Goal: Task Accomplishment & Management: Use online tool/utility

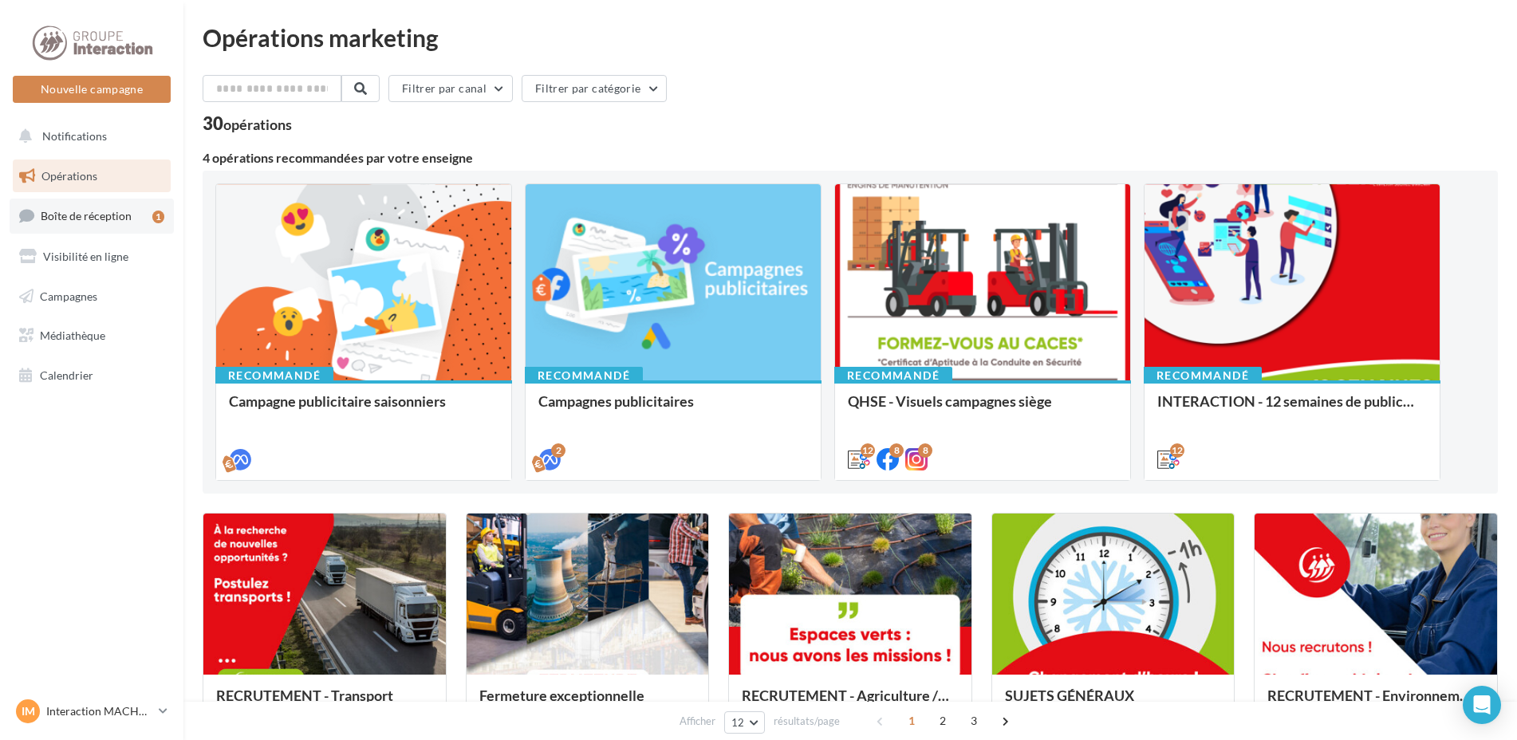
click at [65, 208] on link "Boîte de réception 1" at bounding box center [92, 216] width 164 height 34
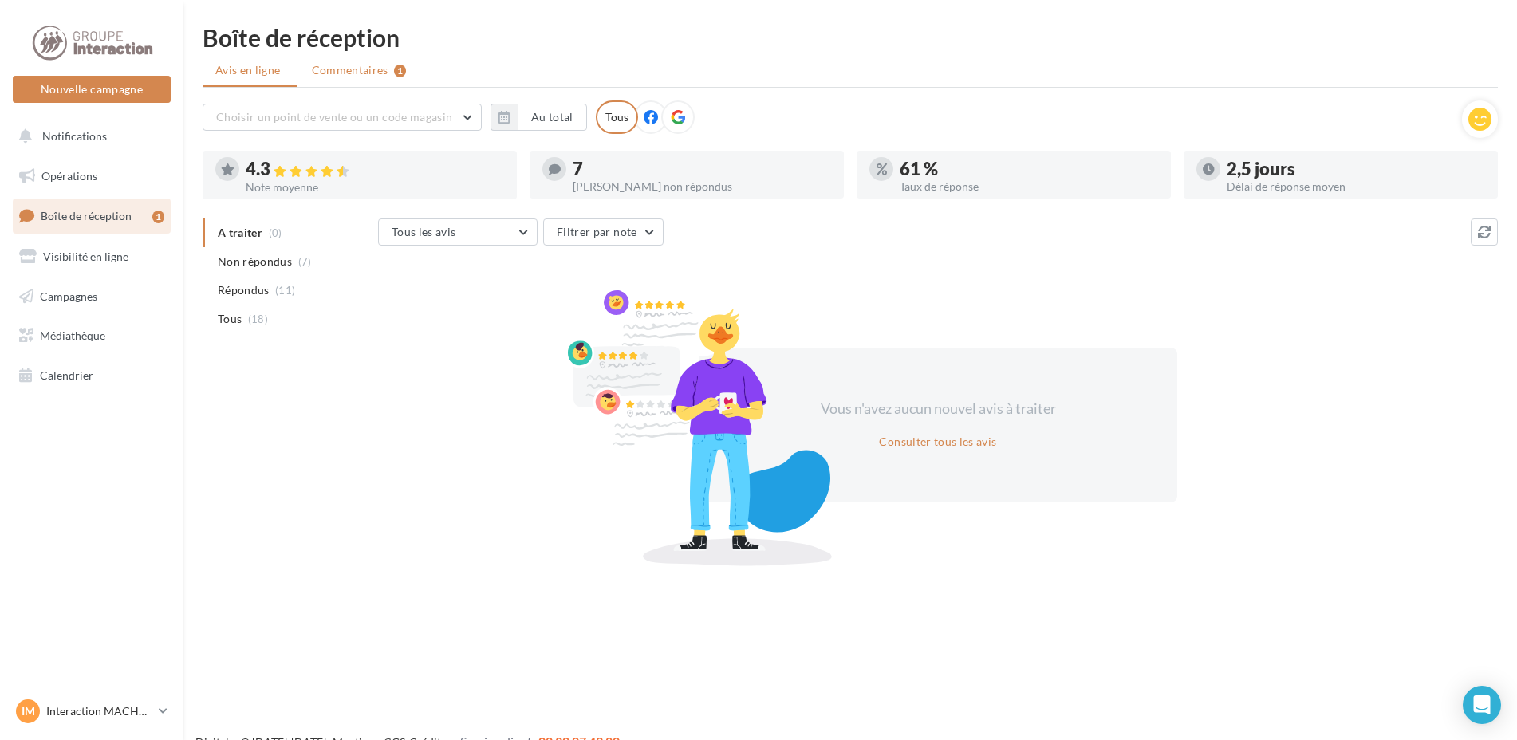
click at [362, 70] on span "Commentaires" at bounding box center [350, 70] width 77 height 16
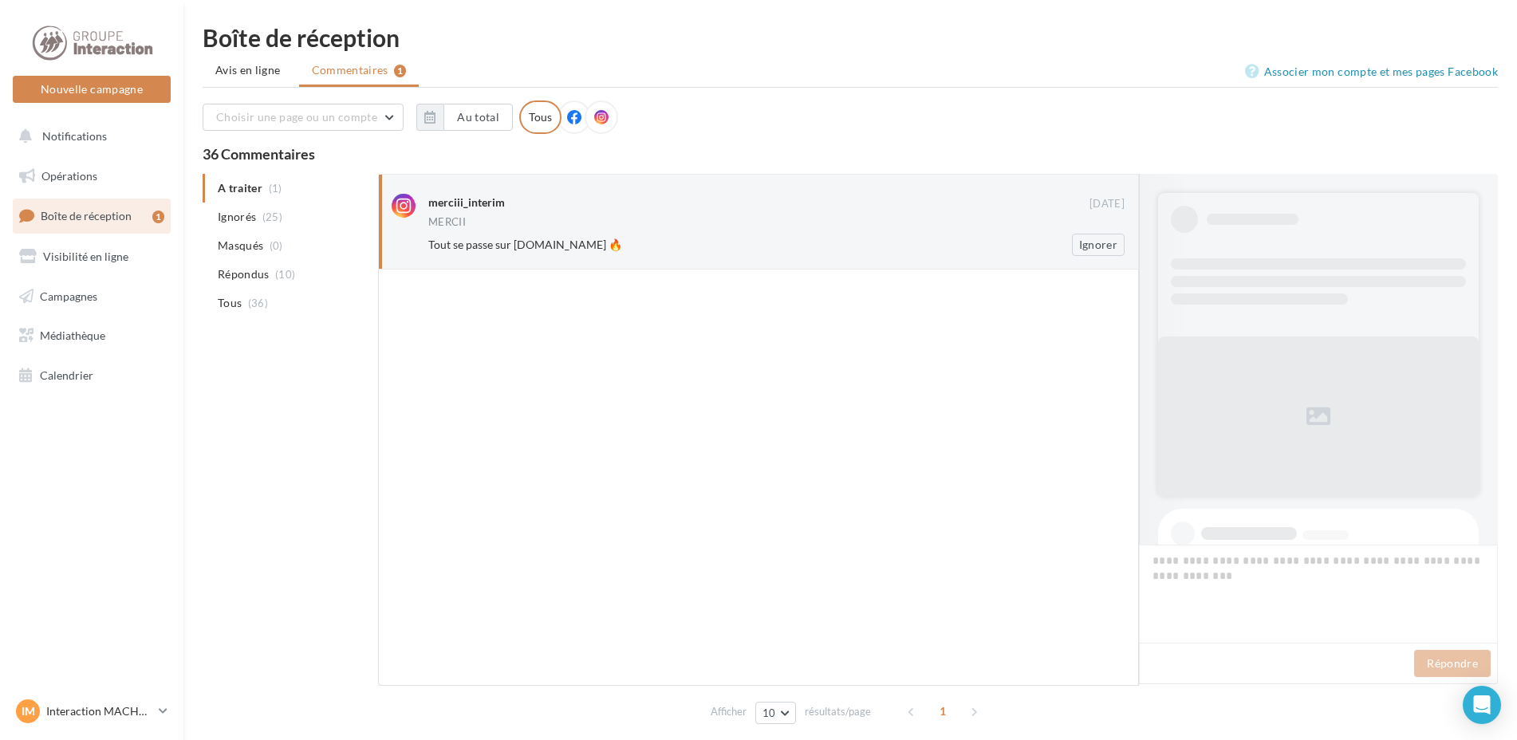
click at [668, 222] on div "MERCII" at bounding box center [776, 224] width 696 height 14
click at [107, 248] on link "Visibilité en ligne" at bounding box center [92, 257] width 164 height 34
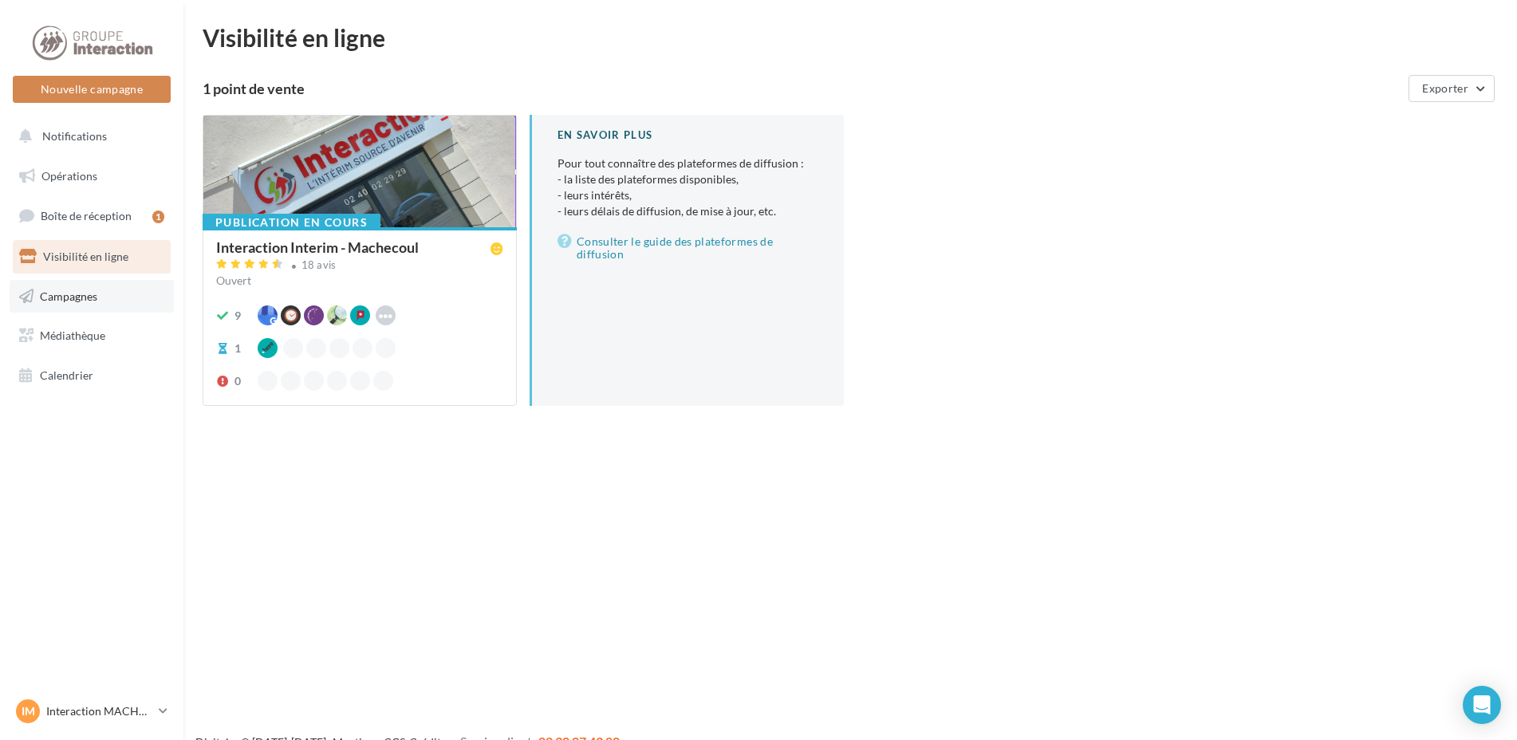
click at [79, 296] on span "Campagnes" at bounding box center [68, 296] width 57 height 14
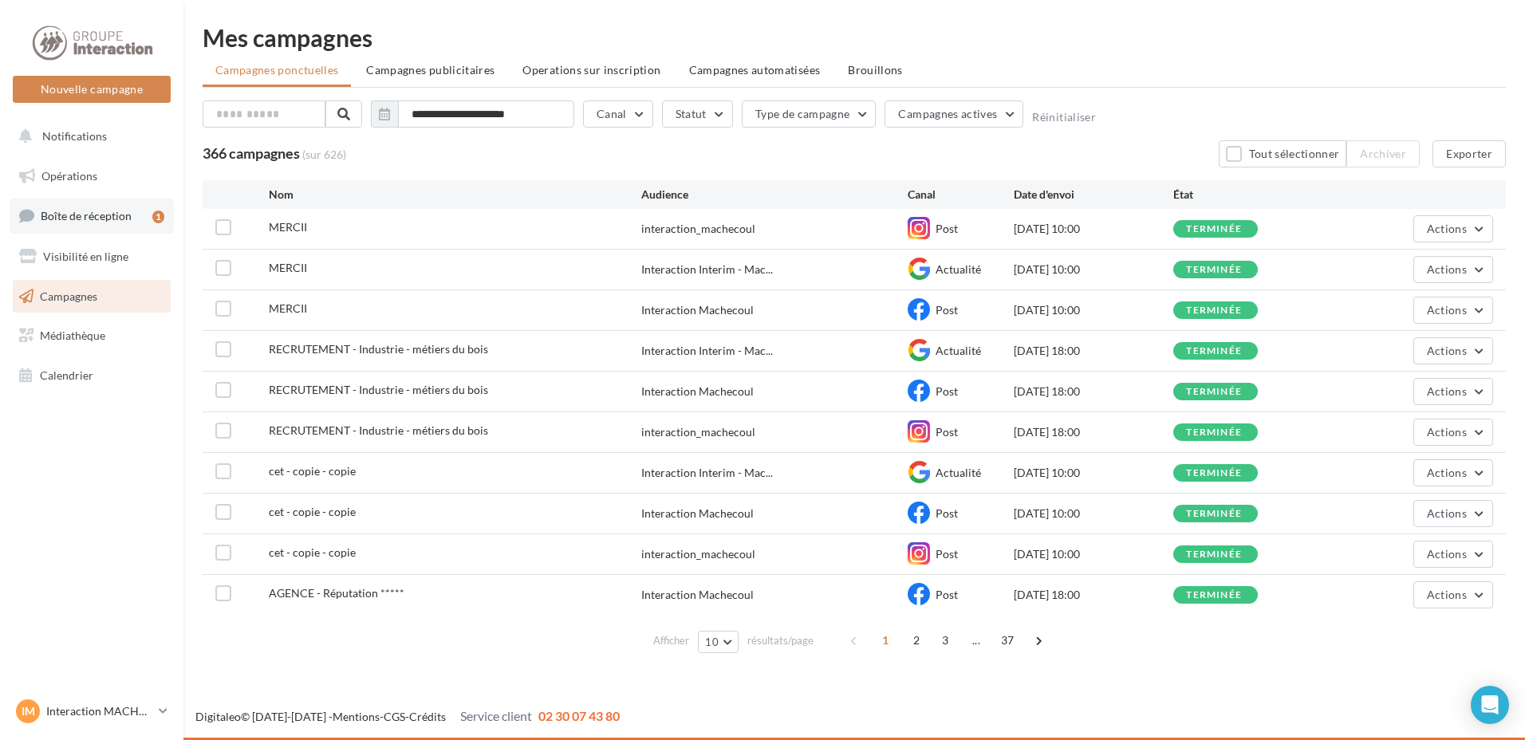
click at [61, 209] on span "Boîte de réception" at bounding box center [86, 216] width 91 height 14
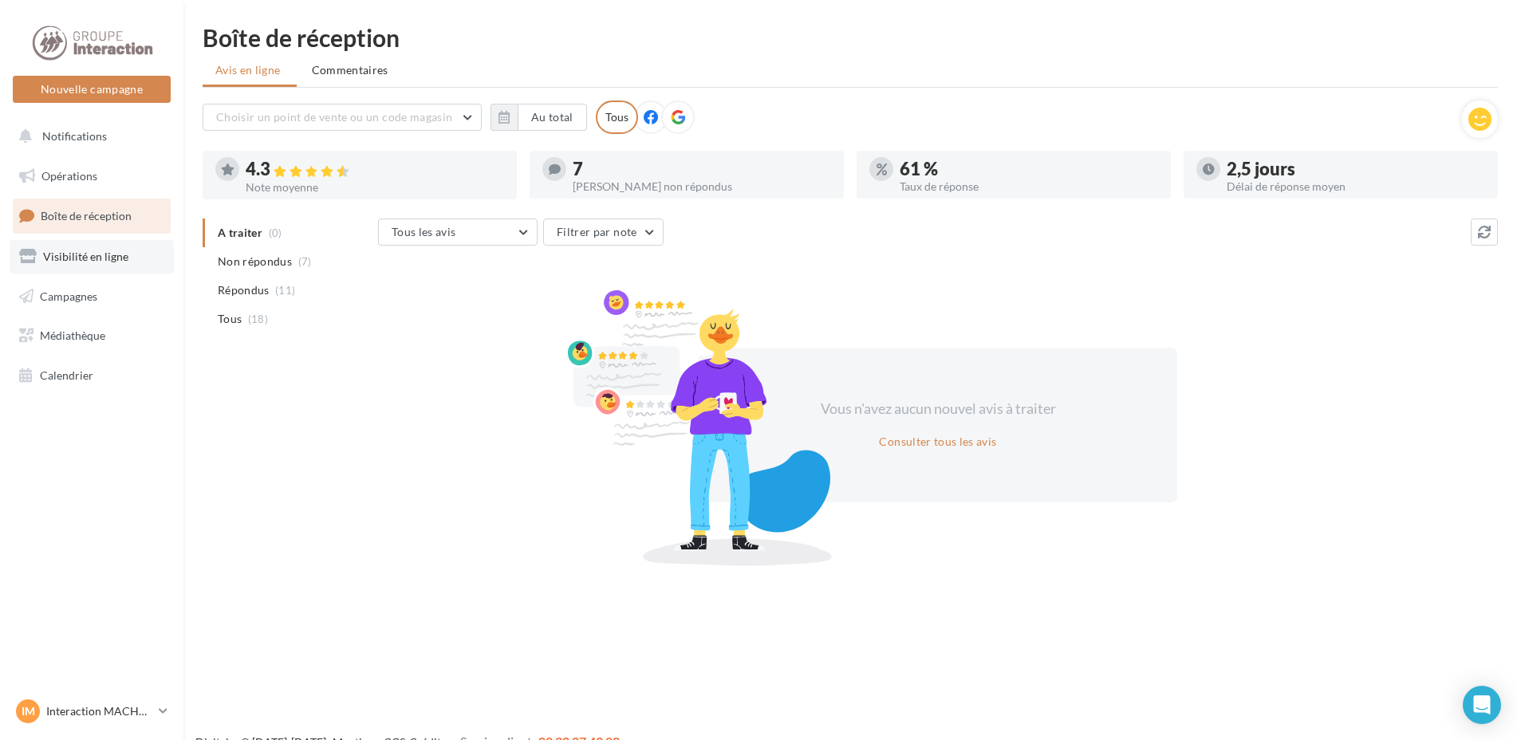
click at [73, 261] on span "Visibilité en ligne" at bounding box center [85, 257] width 85 height 14
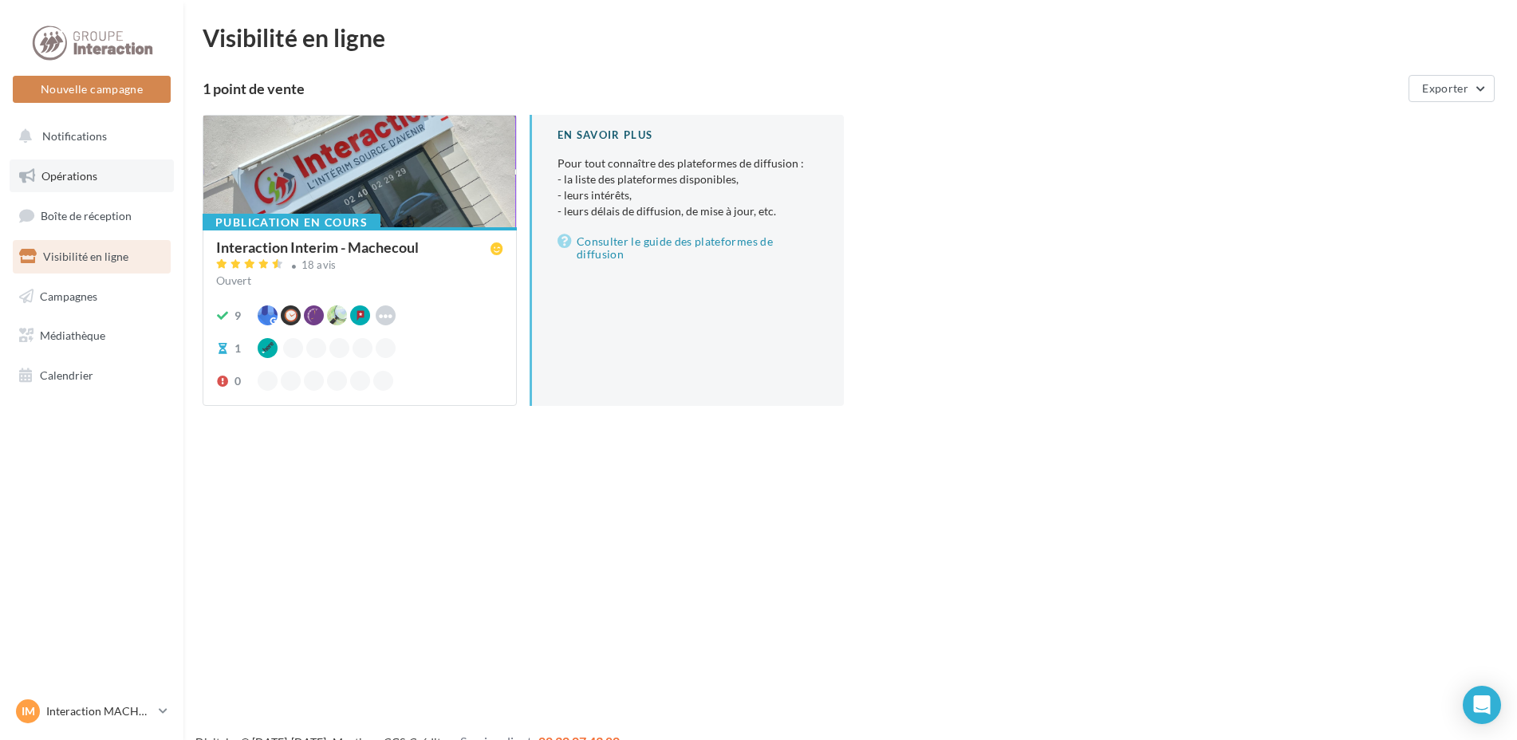
click at [49, 171] on span "Opérations" at bounding box center [69, 176] width 56 height 14
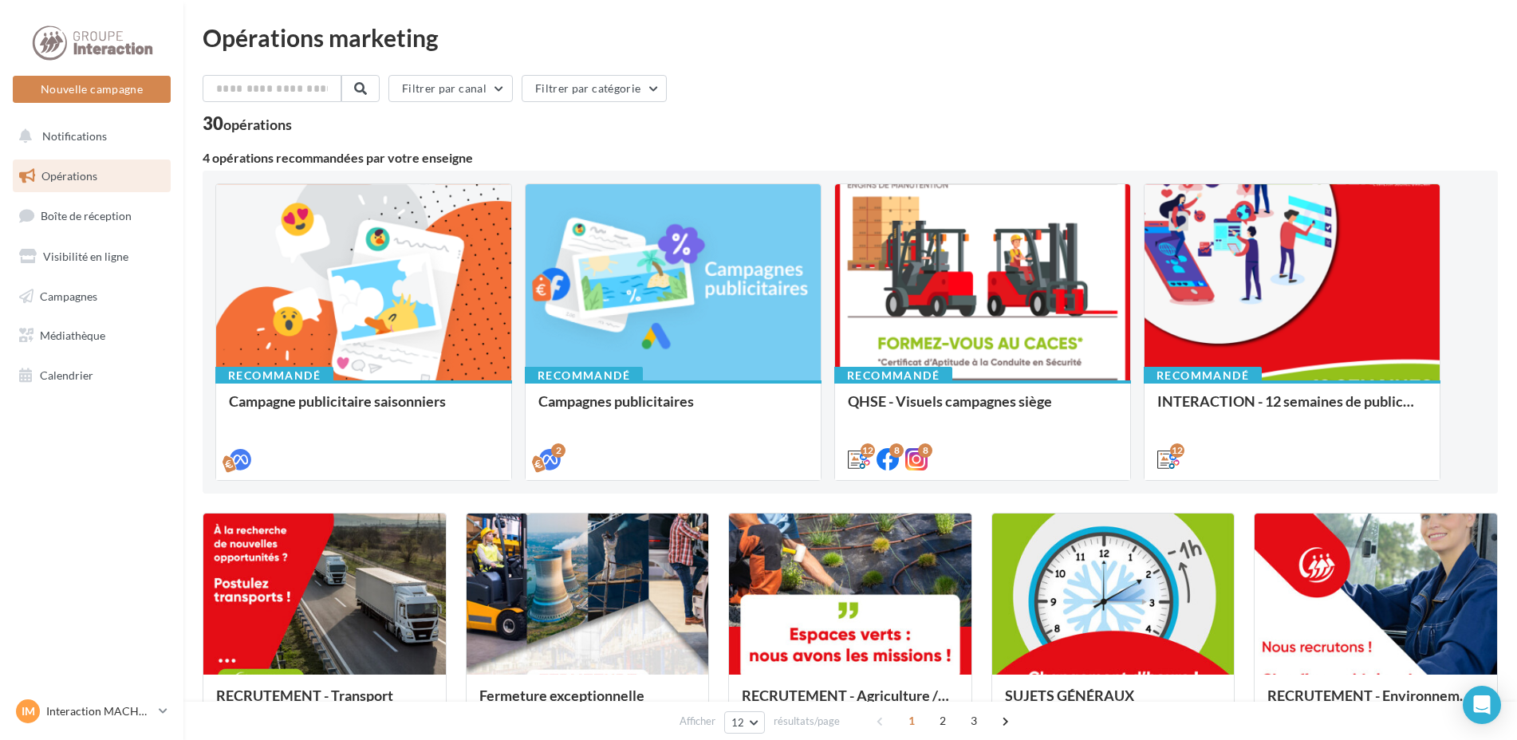
click at [81, 294] on span "Campagnes" at bounding box center [68, 296] width 57 height 14
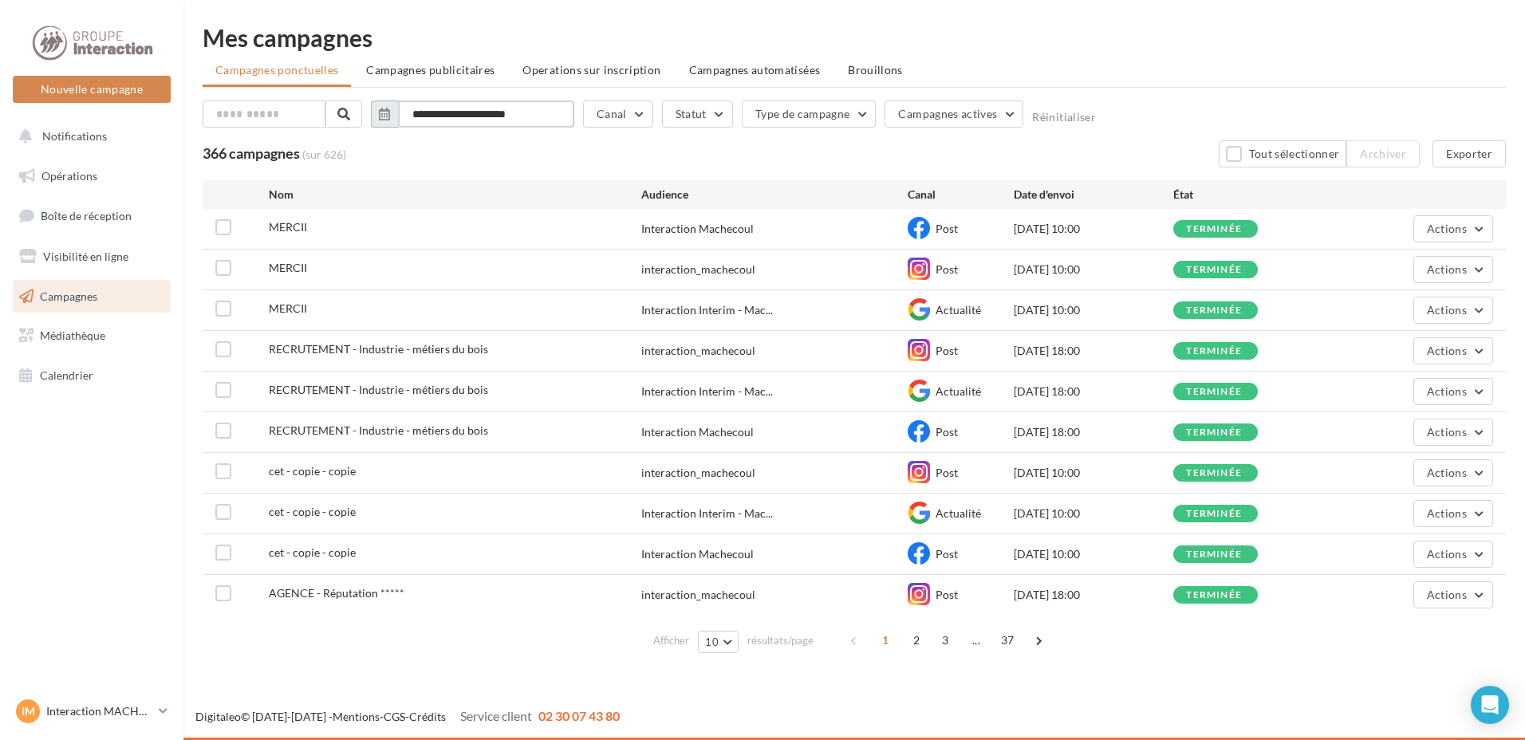
click at [559, 118] on input "**********" at bounding box center [486, 114] width 176 height 27
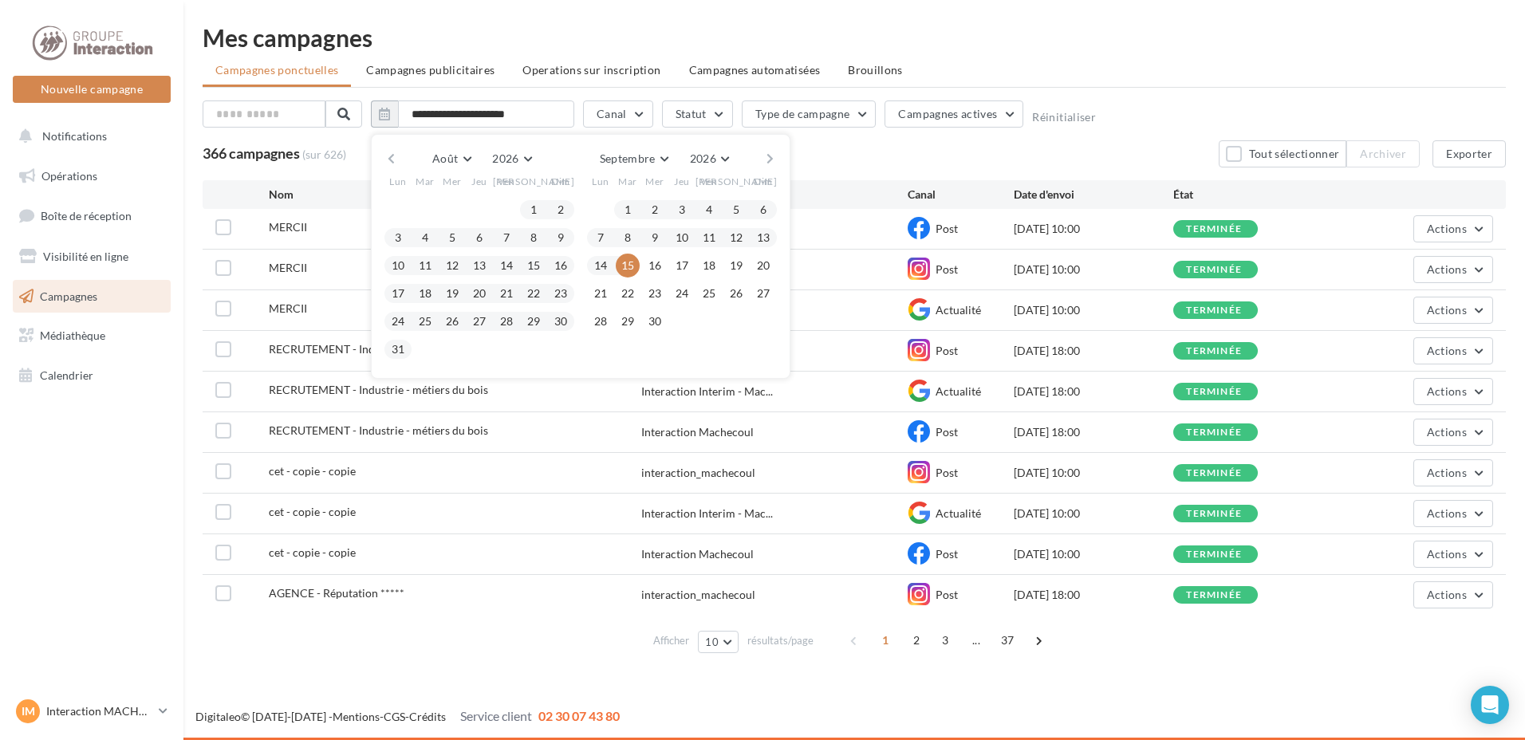
click at [390, 160] on button "button" at bounding box center [391, 159] width 14 height 22
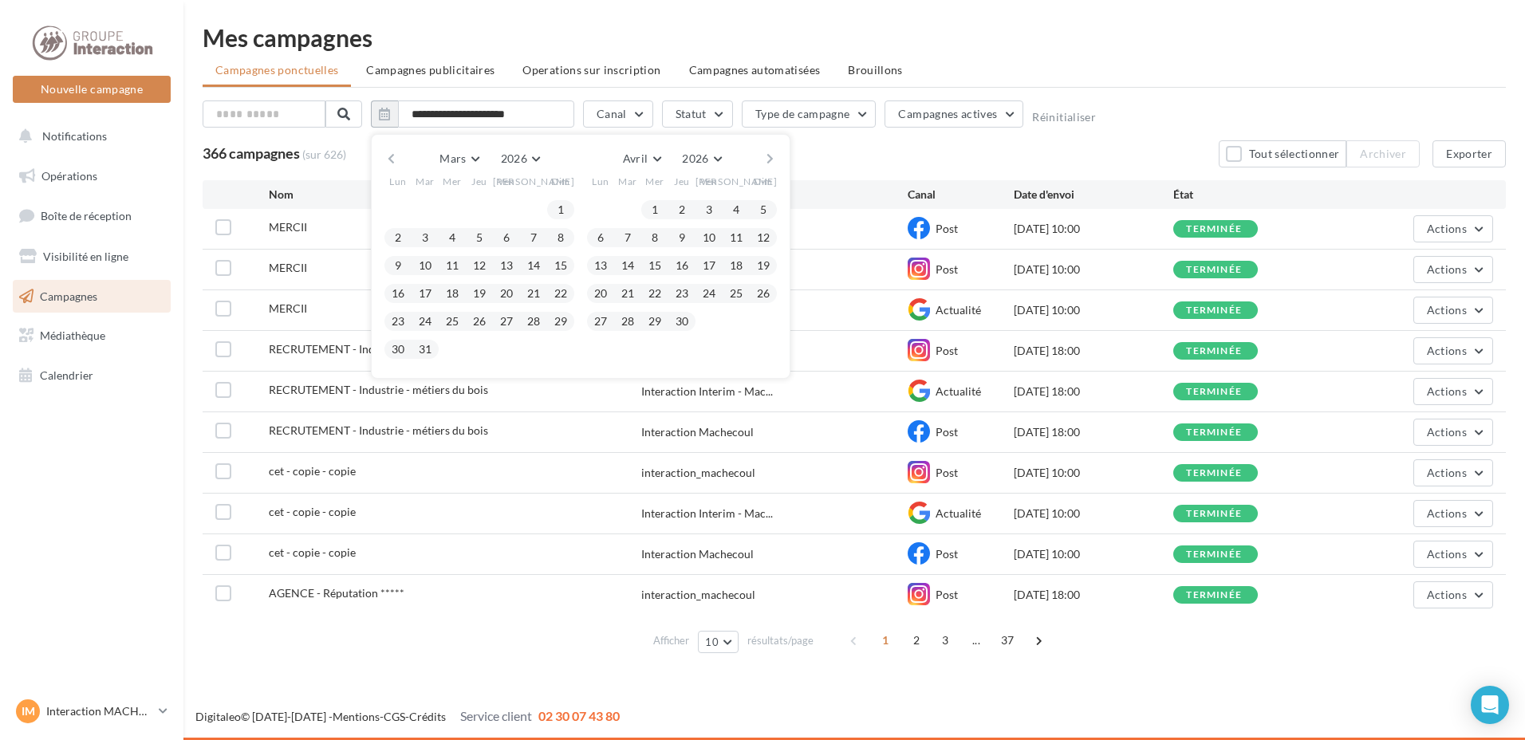
click at [390, 160] on button "button" at bounding box center [391, 159] width 14 height 22
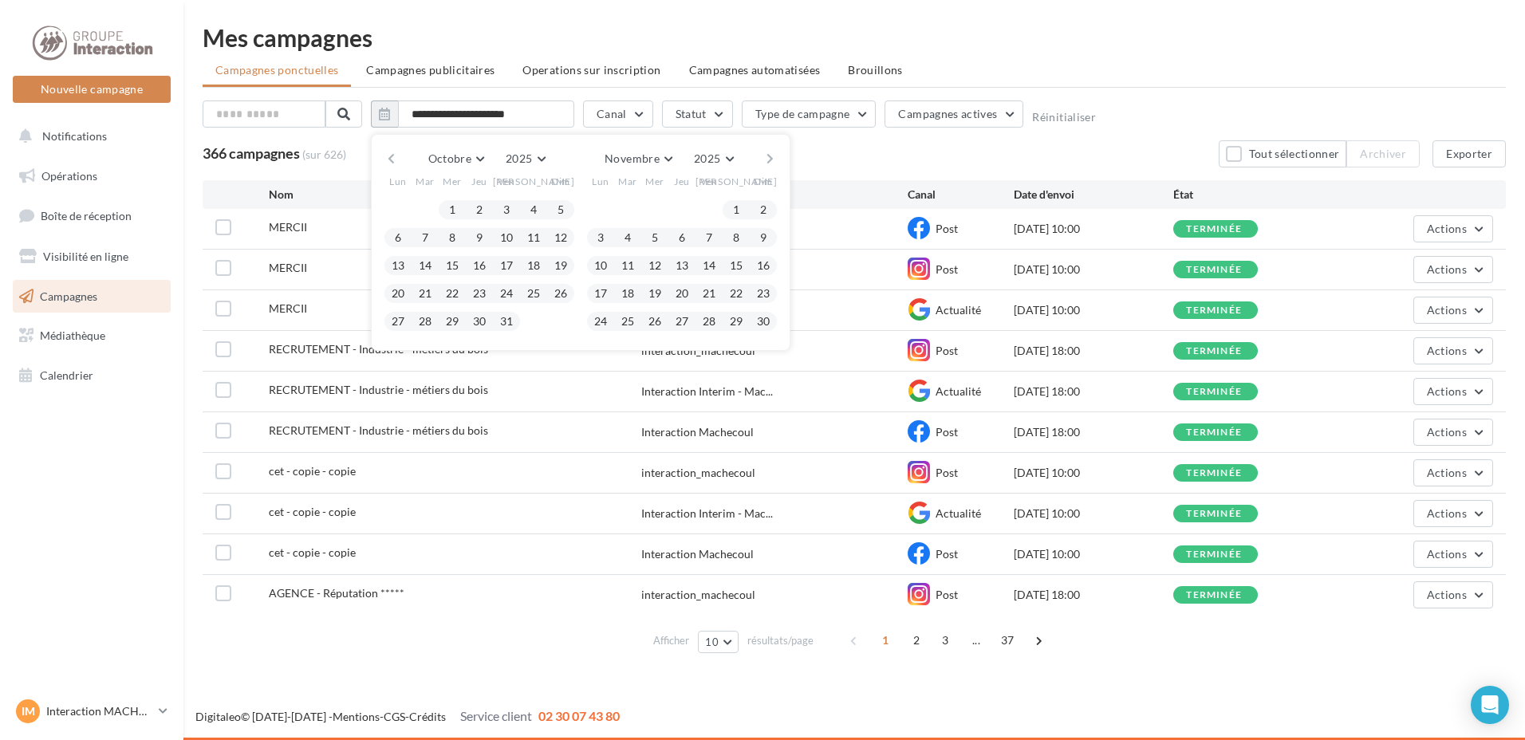
click at [390, 160] on button "button" at bounding box center [391, 159] width 14 height 22
click at [759, 156] on div "Juillet [PERSON_NAME] Mars Avril Mai Juin Juillet Août Septembre Octobre Novemb…" at bounding box center [580, 159] width 365 height 22
click at [768, 156] on button "button" at bounding box center [770, 159] width 14 height 22
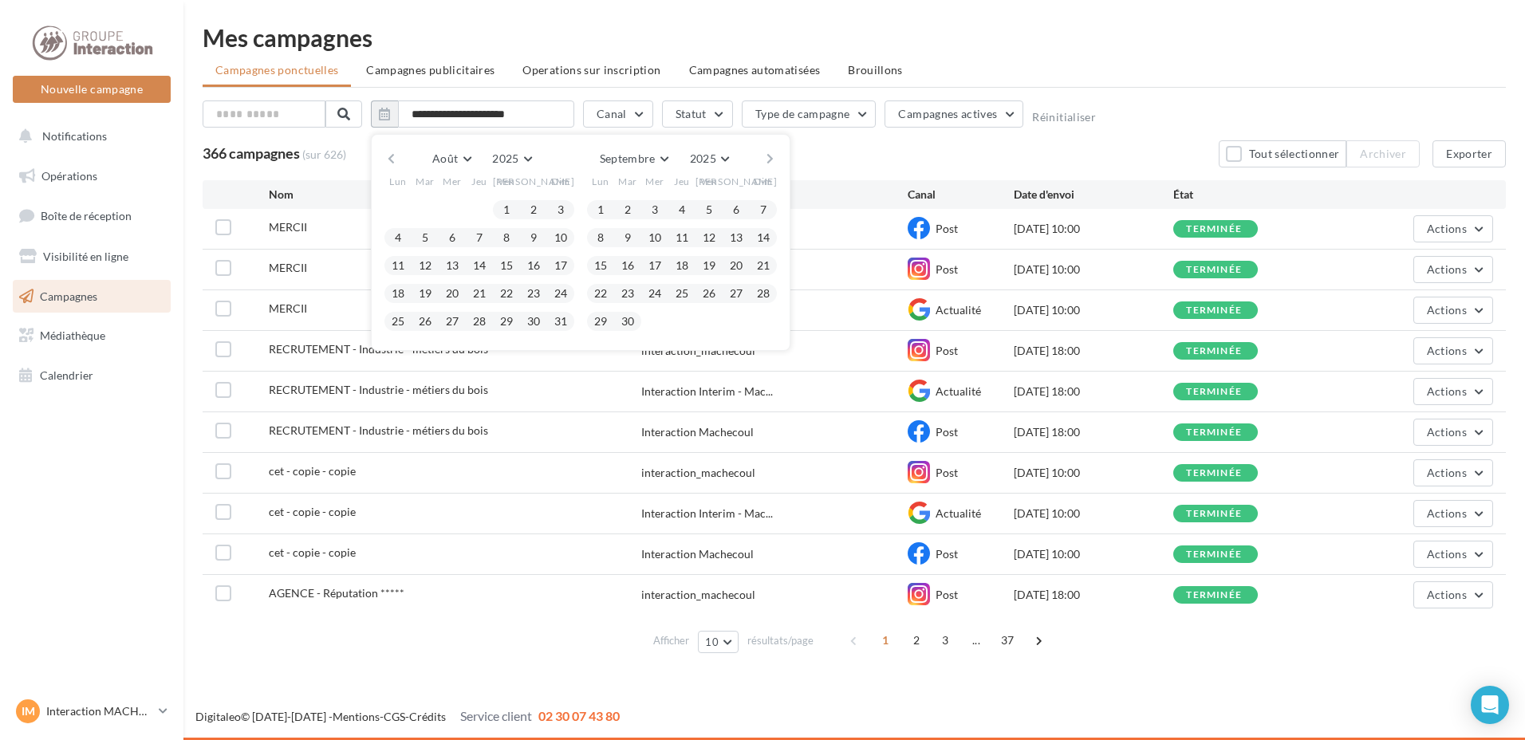
click at [768, 156] on button "button" at bounding box center [770, 159] width 14 height 22
click at [397, 236] on button "8" at bounding box center [398, 238] width 24 height 24
click at [565, 236] on button "14" at bounding box center [561, 238] width 24 height 24
type input "**********"
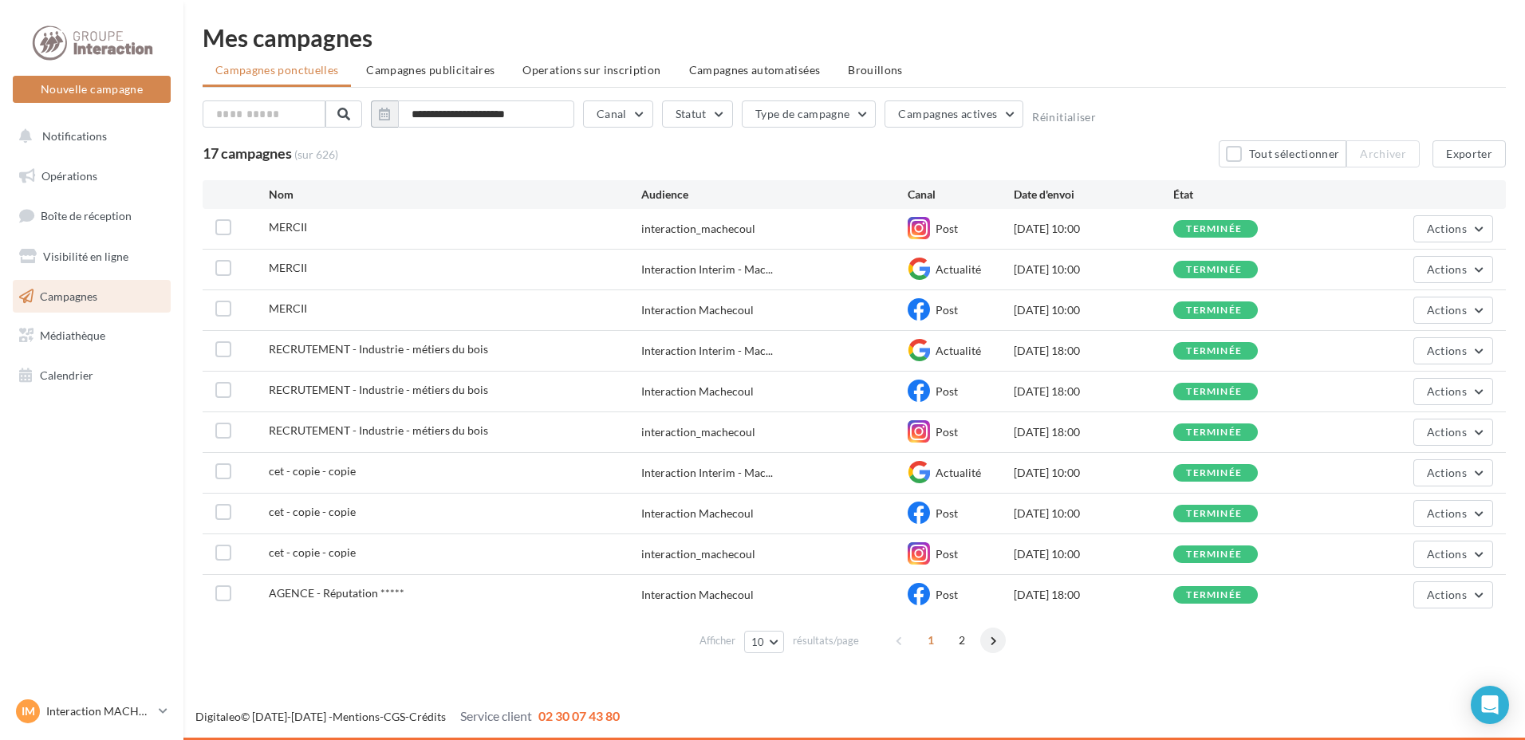
click at [989, 641] on span at bounding box center [993, 641] width 26 height 26
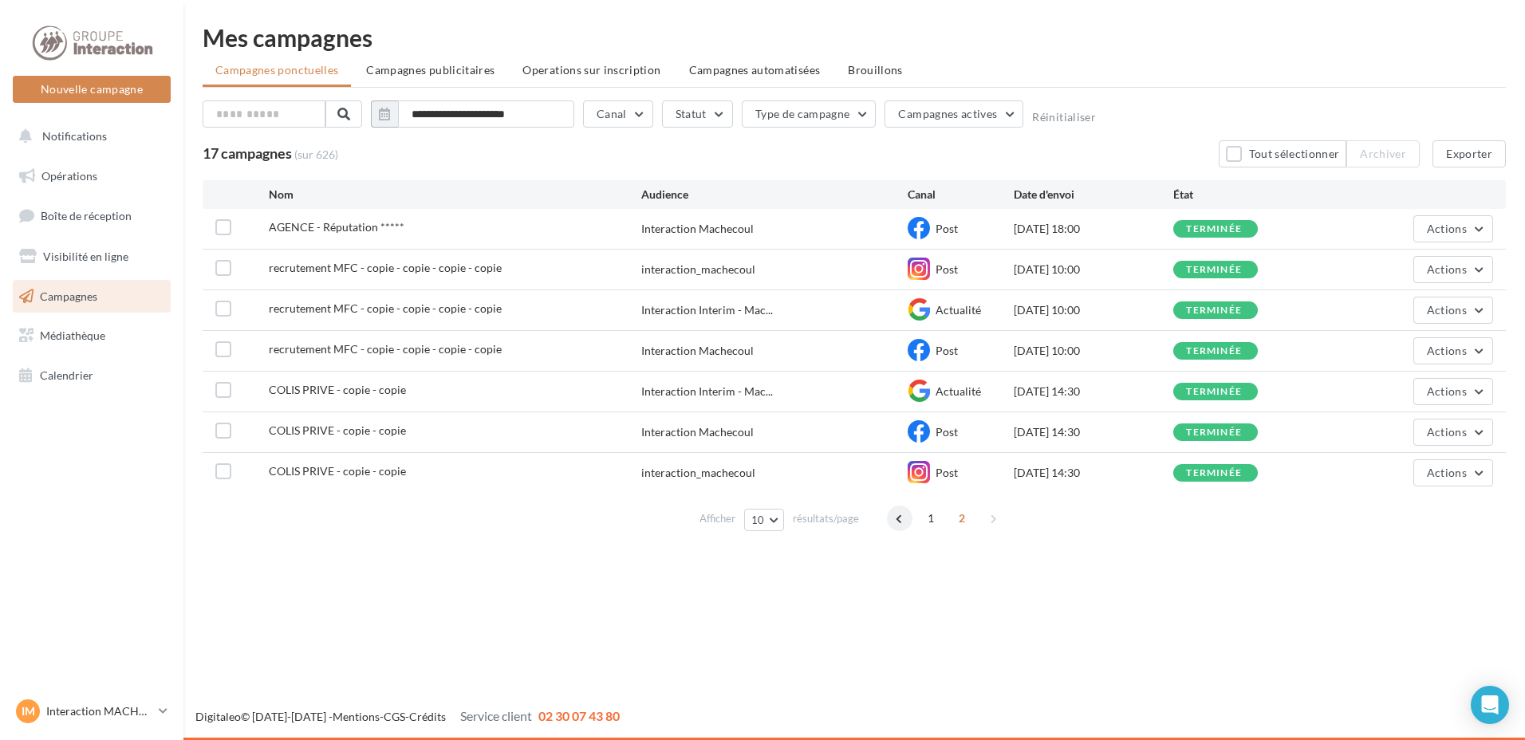
click at [897, 520] on span at bounding box center [900, 519] width 26 height 26
